Goal: Task Accomplishment & Management: Use online tool/utility

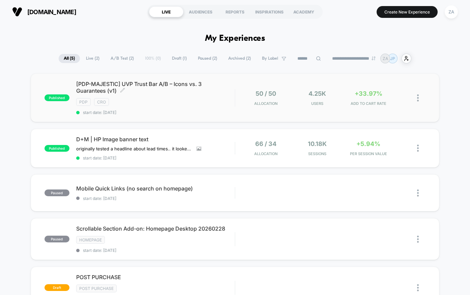
click at [179, 96] on div "[PDP-MAJESTIC] UVP Trust Bar A/B – Icons vs. 3 Guarantees (v1) Click to edit ex…" at bounding box center [155, 98] width 159 height 34
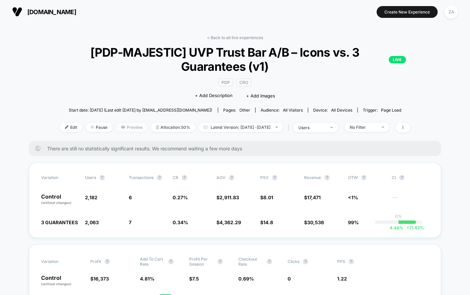
click at [121, 127] on icon at bounding box center [123, 127] width 4 height 3
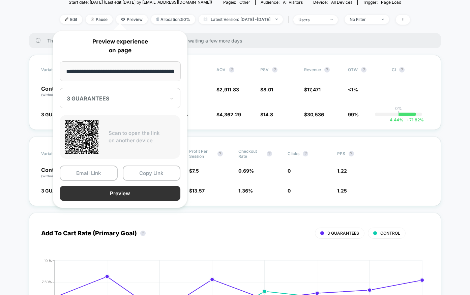
click at [120, 191] on button "Preview" at bounding box center [120, 193] width 121 height 15
